Goal: Obtain resource: Obtain resource

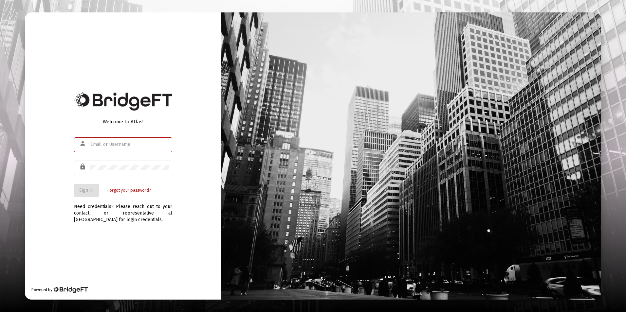
click at [114, 146] on input "text" at bounding box center [129, 144] width 79 height 5
type input "[EMAIL_ADDRESS][DOMAIN_NAME]"
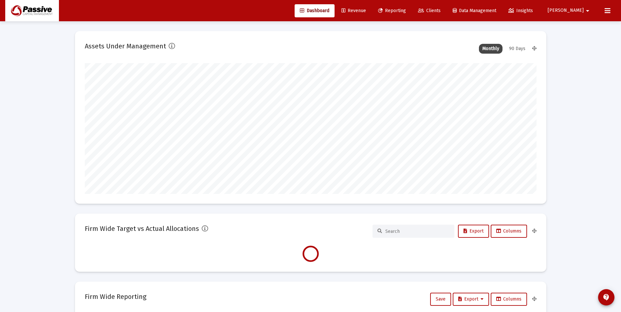
scroll to position [131, 243]
type input "[DATE]"
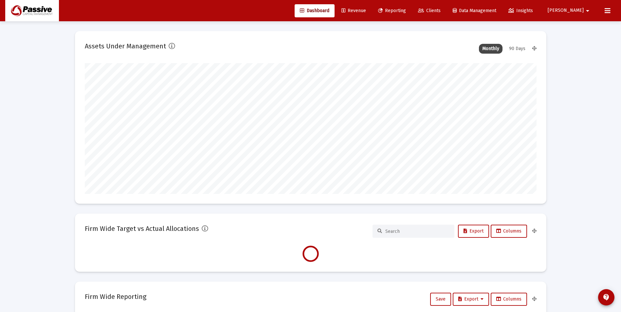
click at [411, 13] on link "Reporting" at bounding box center [392, 10] width 38 height 13
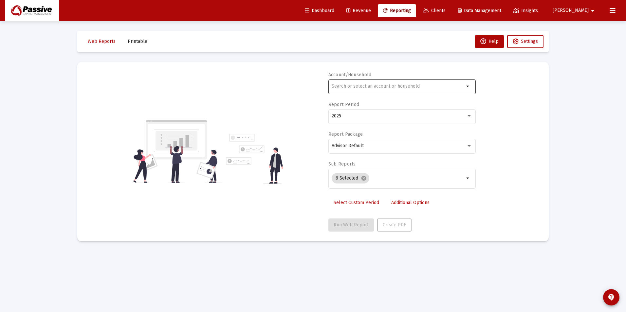
click at [348, 88] on div at bounding box center [398, 86] width 133 height 16
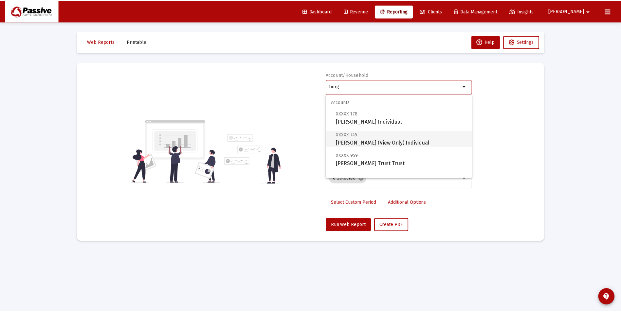
scroll to position [26, 0]
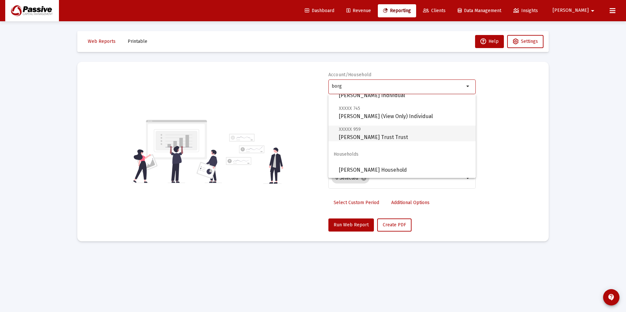
click at [377, 132] on span "XXXXX 959 [PERSON_NAME] Trust Trust" at bounding box center [405, 133] width 132 height 16
type input "[PERSON_NAME] Trust Trust"
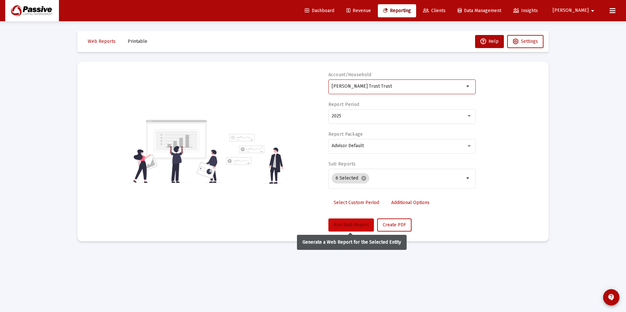
click at [369, 222] on button "Run Web Report" at bounding box center [350, 225] width 45 height 13
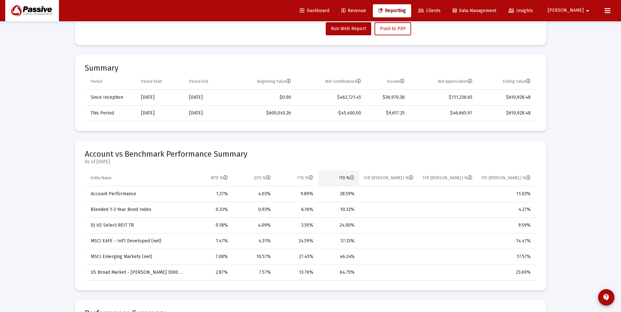
scroll to position [229, 0]
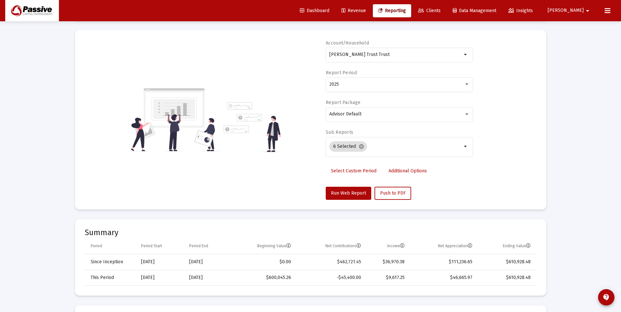
scroll to position [0, 0]
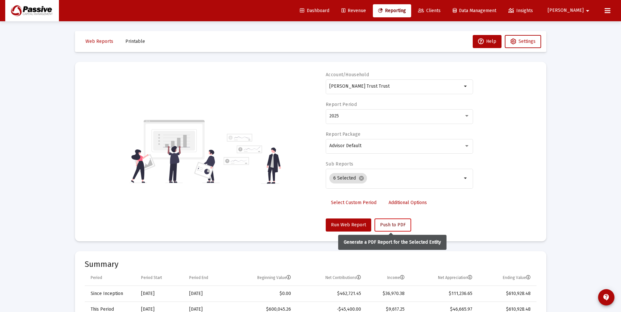
click at [396, 229] on button "Push to PDF" at bounding box center [392, 225] width 37 height 13
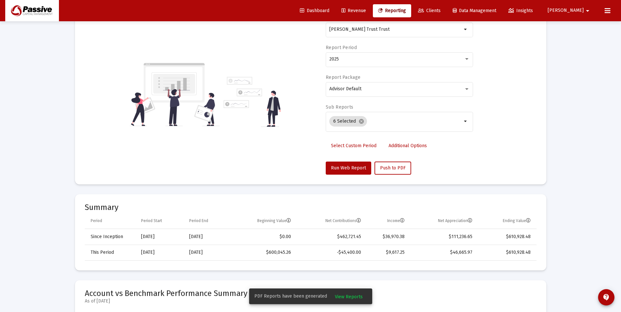
scroll to position [65, 0]
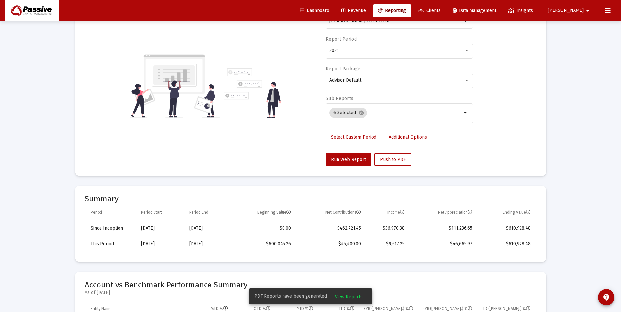
click at [355, 296] on span "View Reports" at bounding box center [349, 297] width 28 height 6
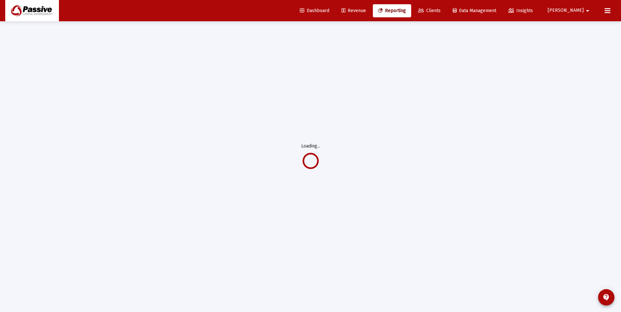
scroll to position [21, 0]
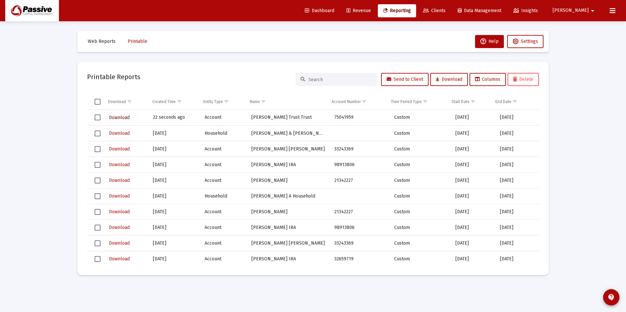
click at [124, 119] on span "Download" at bounding box center [119, 118] width 21 height 6
click at [415, 6] on link "Reporting" at bounding box center [397, 10] width 38 height 13
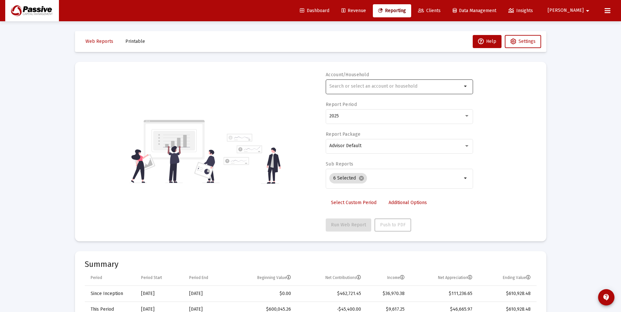
click at [414, 88] on input "text" at bounding box center [395, 86] width 133 height 5
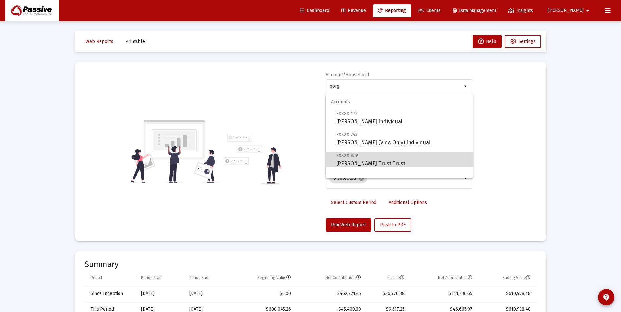
click at [401, 156] on span "XXXXX 959 [PERSON_NAME] Trust Trust" at bounding box center [402, 160] width 132 height 16
type input "[PERSON_NAME] Trust Trust"
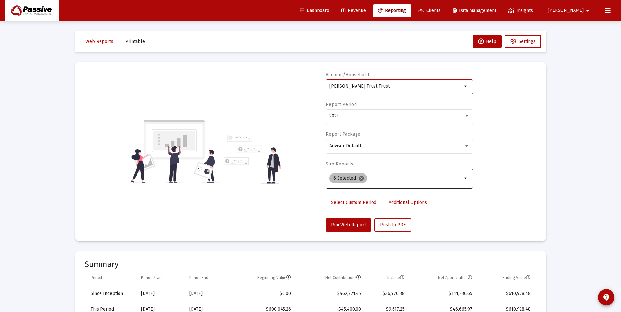
click at [360, 180] on mat-icon "cancel" at bounding box center [361, 178] width 6 height 6
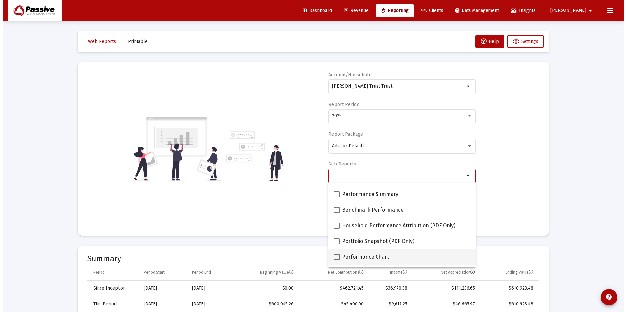
scroll to position [65, 0]
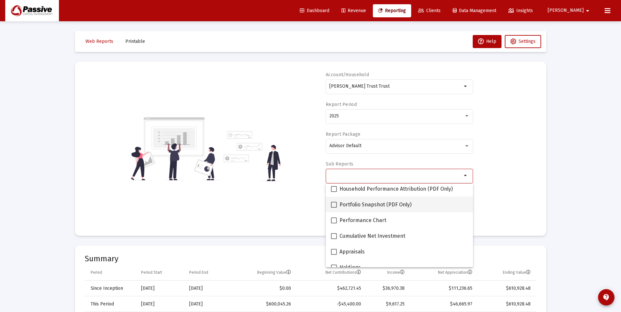
click at [370, 205] on span "Portfolio Snapshot (PDF Only)" at bounding box center [375, 205] width 72 height 8
click at [334, 208] on input "Portfolio Snapshot (PDF Only)" at bounding box center [334, 208] width 0 height 0
checkbox input "true"
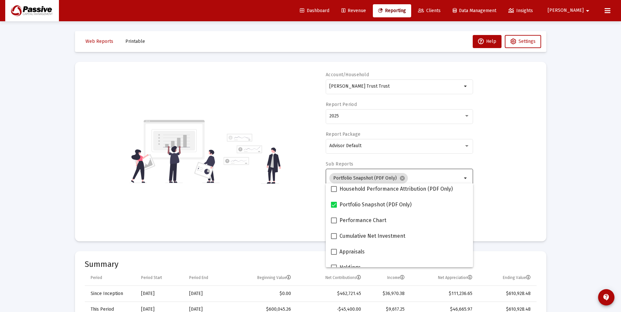
click at [291, 211] on div "Account/Household [PERSON_NAME] Trust Trust arrow_drop_down Report Period 2025 …" at bounding box center [311, 152] width 452 height 160
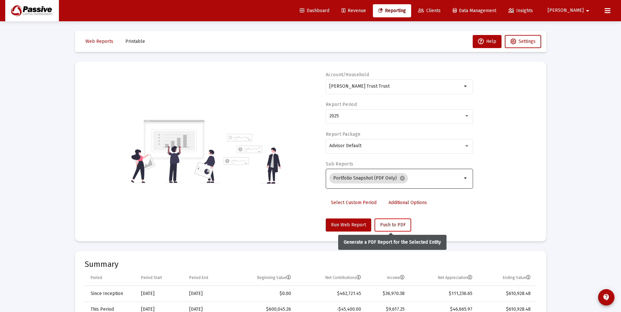
click at [390, 230] on button "Push to PDF" at bounding box center [392, 225] width 37 height 13
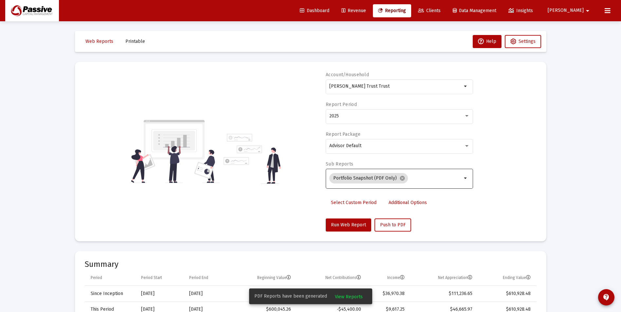
click at [350, 297] on span "View Reports" at bounding box center [349, 297] width 28 height 6
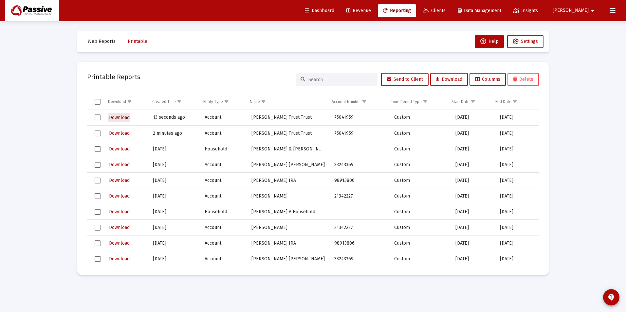
click at [116, 117] on span "Download" at bounding box center [119, 118] width 21 height 6
